Goal: Check status

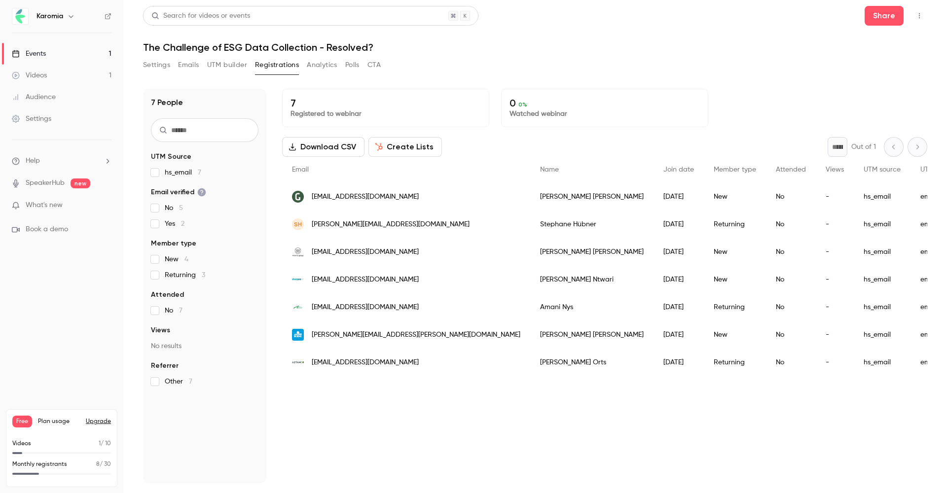
click at [70, 52] on link "Events 1" at bounding box center [61, 54] width 123 height 22
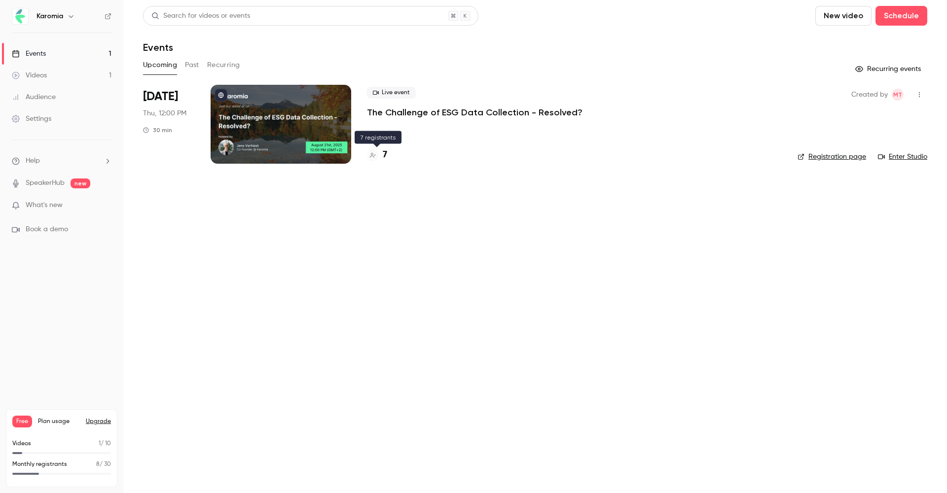
click at [386, 155] on h4 "7" at bounding box center [385, 154] width 4 height 13
click at [384, 155] on h4 "7" at bounding box center [385, 154] width 4 height 13
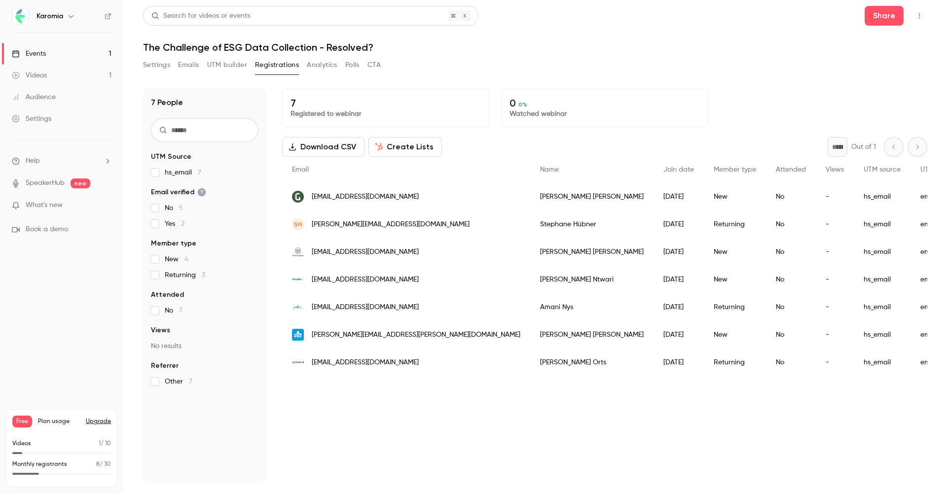
click at [340, 102] on p "7" at bounding box center [385, 103] width 190 height 12
